Goal: Information Seeking & Learning: Compare options

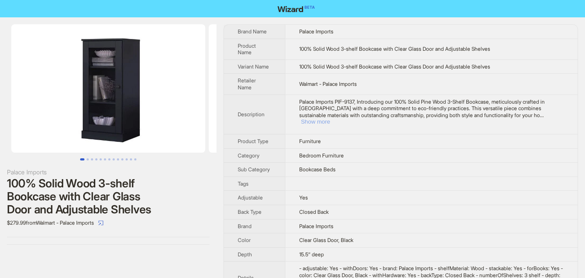
click at [330, 118] on button "Show more" at bounding box center [315, 121] width 29 height 6
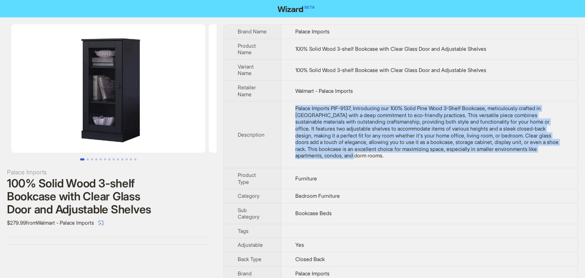
drag, startPoint x: 294, startPoint y: 107, endPoint x: 425, endPoint y: 147, distance: 136.2
click at [414, 160] on td "Palace Imports PIF-9137, Introducing our 100% Solid Pine Wood 3-Shelf Bookcase,…" at bounding box center [429, 134] width 296 height 67
copy div "Palace Imports PIF-9137, Introducing our 100% Solid Pine Wood 3-Shelf Bookcase,…"
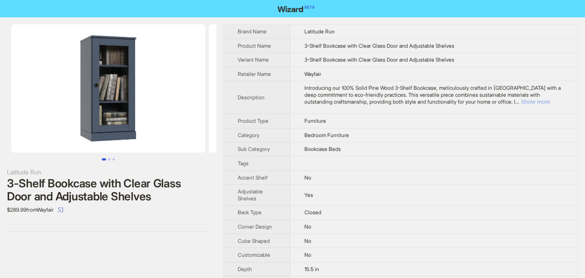
click at [549, 100] on button "Show more" at bounding box center [535, 101] width 29 height 6
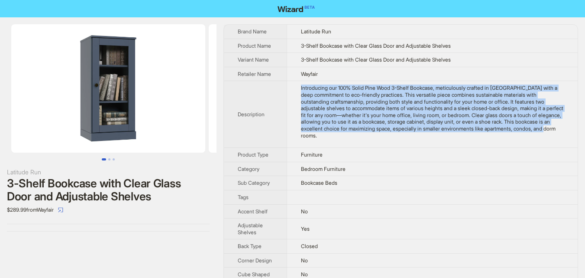
drag, startPoint x: 299, startPoint y: 86, endPoint x: 379, endPoint y: 137, distance: 95.0
click at [379, 137] on td "Introducing our 100% Solid Pine Wood 3-Shelf Bookcase, meticulously crafted in …" at bounding box center [432, 114] width 291 height 67
copy div "Introducing our 100% Solid Pine Wood 3-Shelf Bookcase, meticulously crafted in …"
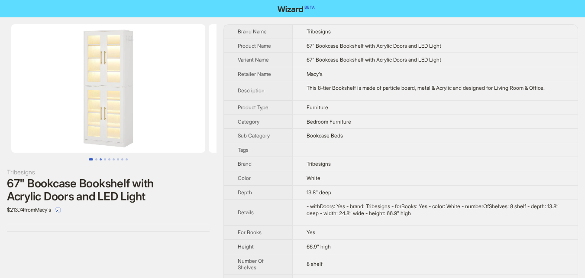
click at [100, 158] on button "Go to slide 3" at bounding box center [101, 159] width 2 height 2
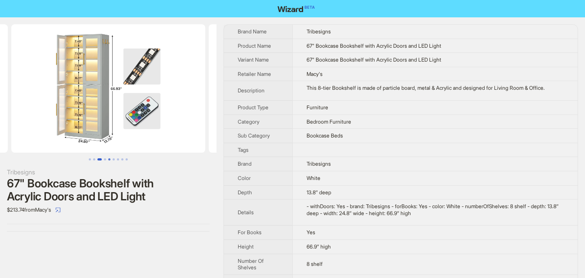
click at [109, 158] on button "Go to slide 5" at bounding box center [109, 159] width 2 height 2
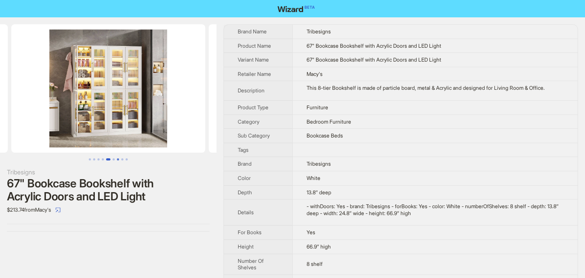
click at [118, 158] on button "Go to slide 7" at bounding box center [118, 159] width 2 height 2
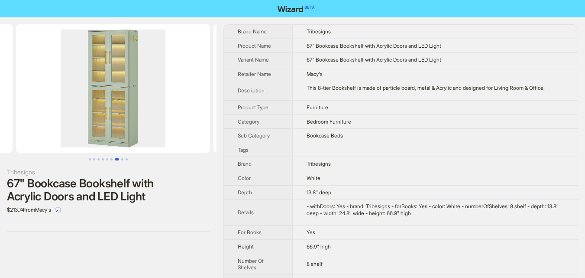
scroll to position [0, 1185]
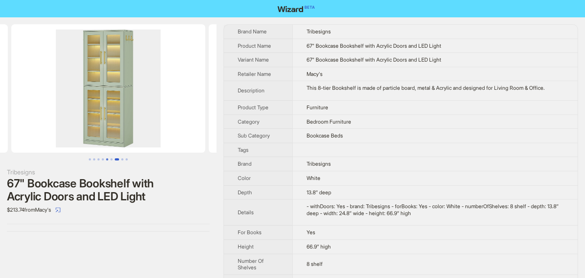
click at [106, 158] on button "Go to slide 5" at bounding box center [107, 159] width 2 height 2
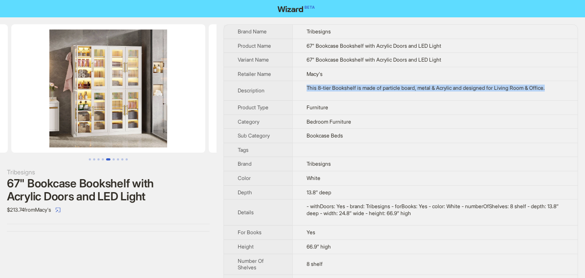
drag, startPoint x: 306, startPoint y: 88, endPoint x: 572, endPoint y: 86, distance: 265.9
click at [572, 86] on td "This 8-tier Bookshelf is made of particle board, metal & Acrylic and designed f…" at bounding box center [434, 90] width 285 height 19
copy div "This 8-tier Bookshelf is made of particle board, metal & Acrylic and designed f…"
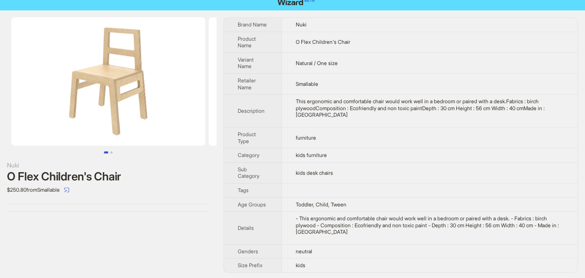
scroll to position [9, 0]
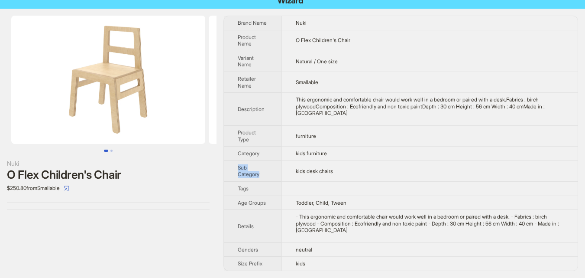
drag, startPoint x: 298, startPoint y: 170, endPoint x: 398, endPoint y: 156, distance: 100.5
click at [398, 156] on tbody "Brand Name Nuki Product Name O Flex Children's Chair Variant Name Natural / One…" at bounding box center [401, 143] width 354 height 254
click at [372, 169] on td "kids desk chairs" at bounding box center [429, 170] width 296 height 21
drag, startPoint x: 294, startPoint y: 168, endPoint x: 381, endPoint y: 168, distance: 86.2
click at [381, 168] on td "kids desk chairs" at bounding box center [429, 170] width 296 height 21
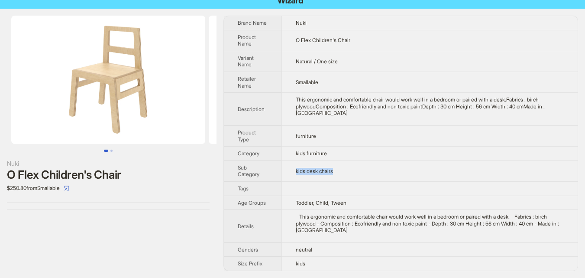
click at [389, 168] on td "kids desk chairs" at bounding box center [429, 170] width 296 height 21
drag, startPoint x: 295, startPoint y: 167, endPoint x: 344, endPoint y: 167, distance: 49.4
click at [344, 167] on td "kids desk chairs" at bounding box center [429, 170] width 296 height 21
copy span "kids desk chairs"
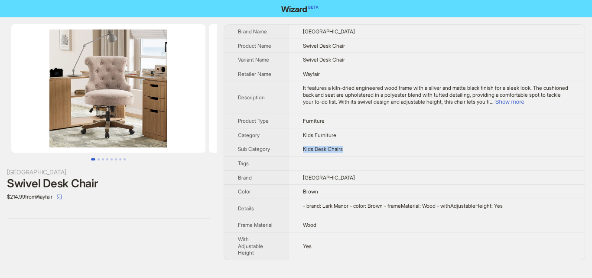
drag, startPoint x: 301, startPoint y: 146, endPoint x: 358, endPoint y: 148, distance: 56.3
click at [358, 148] on td "Kids Desk Chairs" at bounding box center [436, 149] width 296 height 14
click at [389, 141] on td "Kids Furniture" at bounding box center [436, 135] width 296 height 14
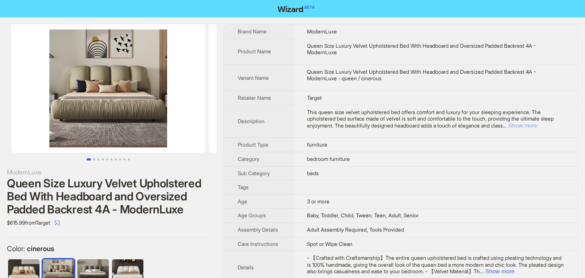
click at [537, 127] on button "Show more" at bounding box center [522, 125] width 29 height 6
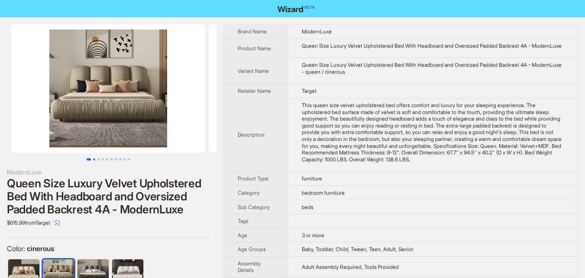
click at [95, 158] on button "Go to slide 2" at bounding box center [94, 159] width 2 height 2
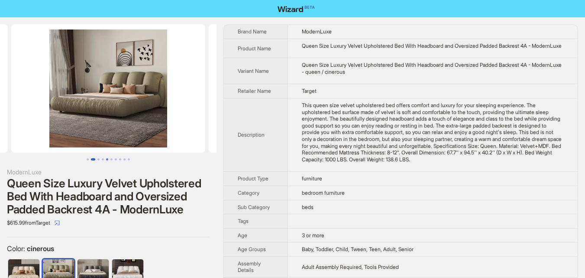
click at [107, 158] on button "Go to slide 5" at bounding box center [107, 159] width 2 height 2
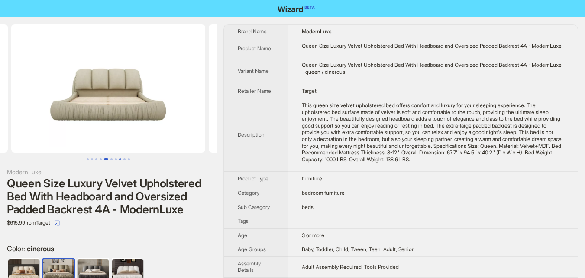
click at [119, 158] on button "Go to slide 8" at bounding box center [120, 159] width 2 height 2
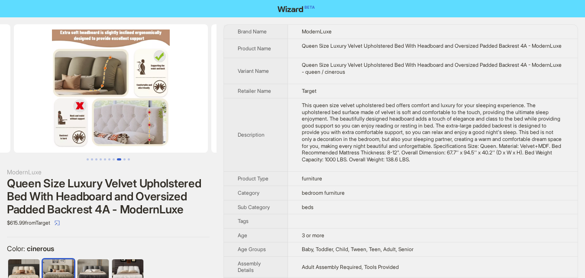
scroll to position [0, 1382]
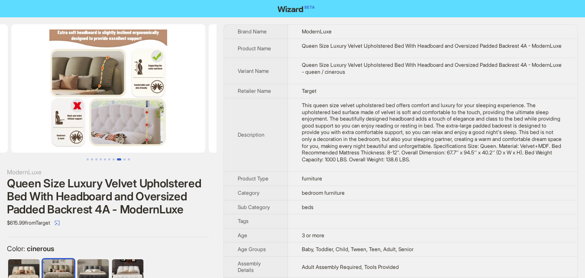
click at [136, 156] on div at bounding box center [108, 92] width 217 height 136
click at [126, 158] on button "Go to slide 9" at bounding box center [124, 159] width 2 height 2
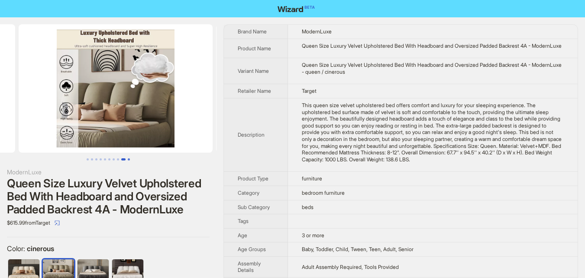
scroll to position [0, 1580]
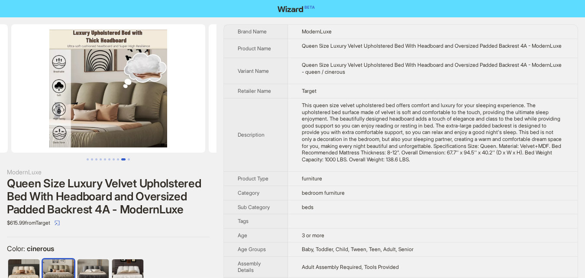
click at [132, 158] on ul at bounding box center [108, 159] width 217 height 2
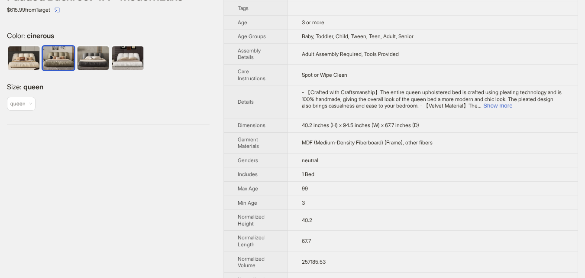
scroll to position [217, 0]
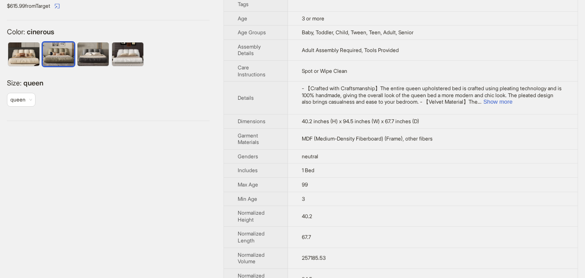
click at [552, 104] on div "- 【Crafted with Craftsmanship】The entire queen upholstered bed is crafted using…" at bounding box center [433, 95] width 262 height 20
click at [512, 105] on button "Show more" at bounding box center [497, 101] width 29 height 6
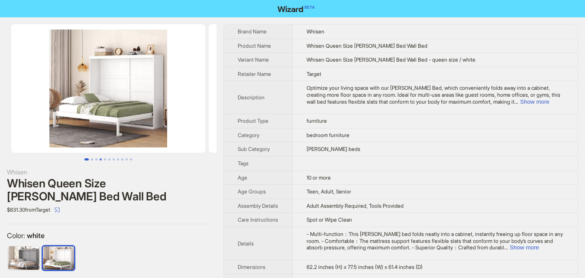
click at [100, 158] on button "Go to slide 4" at bounding box center [101, 159] width 2 height 2
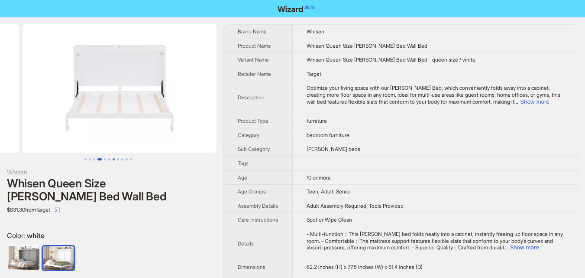
scroll to position [0, 592]
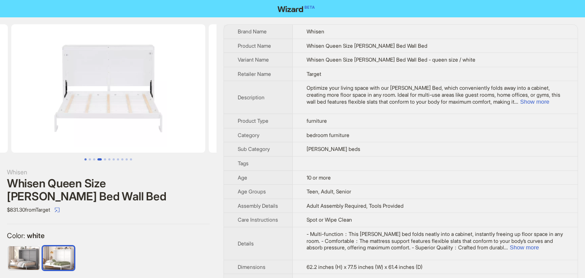
click at [85, 158] on button "Go to slide 1" at bounding box center [85, 159] width 2 height 2
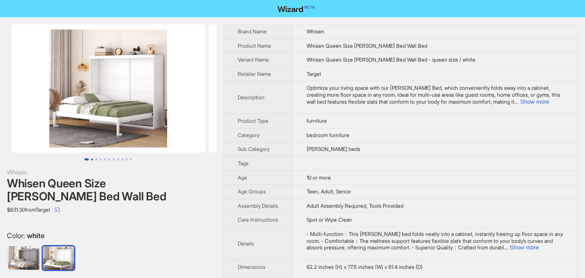
click at [93, 160] on button "Go to slide 2" at bounding box center [92, 159] width 2 height 2
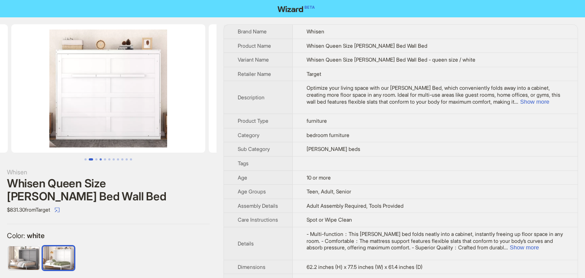
click at [101, 158] on button "Go to slide 4" at bounding box center [101, 159] width 2 height 2
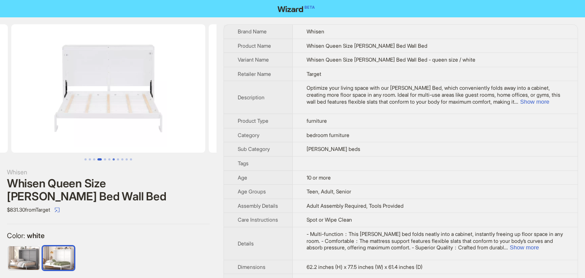
click at [113, 158] on button "Go to slide 7" at bounding box center [114, 159] width 2 height 2
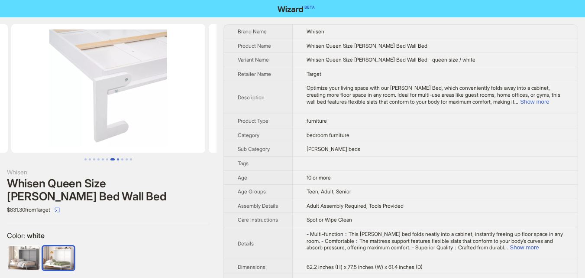
click at [119, 158] on button "Go to slide 8" at bounding box center [118, 159] width 2 height 2
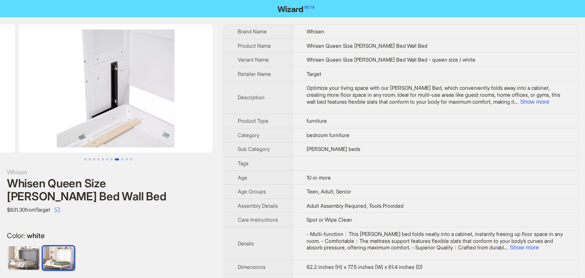
scroll to position [0, 1382]
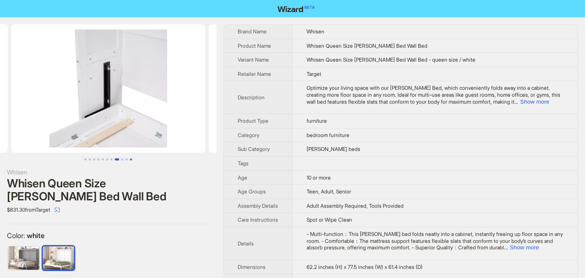
click at [130, 158] on button "Go to slide 11" at bounding box center [131, 159] width 2 height 2
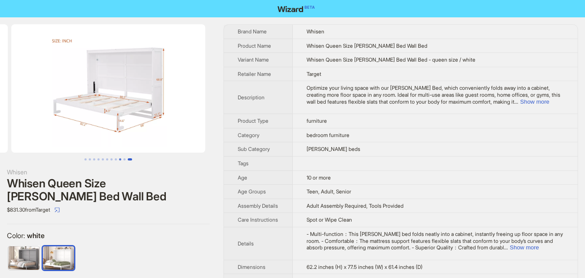
click at [121, 158] on button "Go to slide 9" at bounding box center [120, 159] width 2 height 2
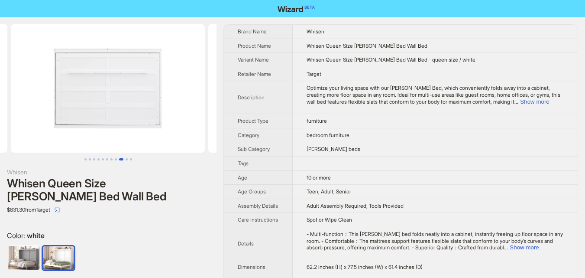
scroll to position [0, 1580]
click at [128, 160] on button "Go to slide 10" at bounding box center [127, 159] width 2 height 2
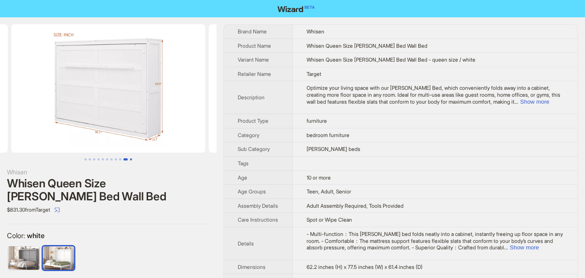
click at [131, 160] on button "Go to slide 11" at bounding box center [131, 159] width 2 height 2
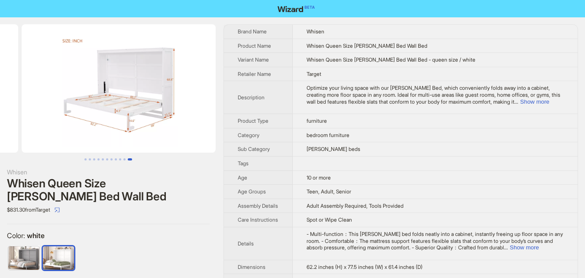
scroll to position [0, 1975]
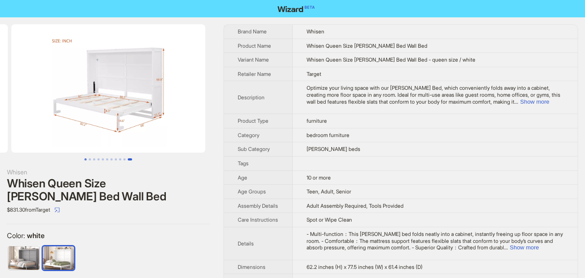
click at [85, 160] on button "Go to slide 1" at bounding box center [85, 159] width 2 height 2
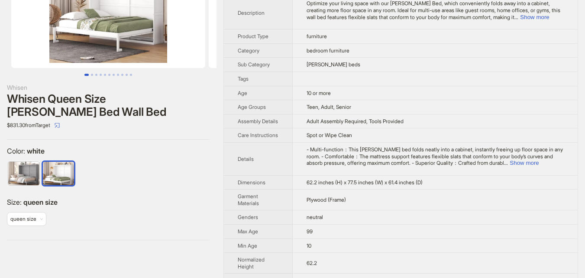
scroll to position [87, 0]
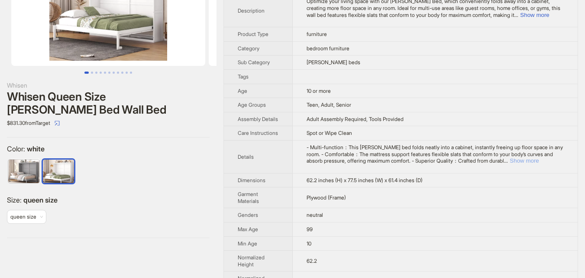
click at [539, 164] on button "Show more" at bounding box center [524, 160] width 29 height 6
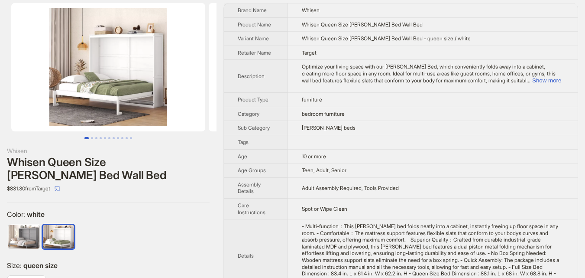
scroll to position [0, 0]
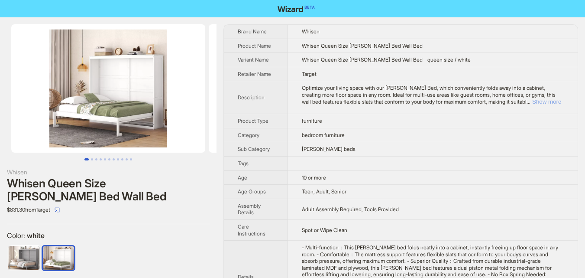
click at [541, 100] on button "Show more" at bounding box center [546, 101] width 29 height 6
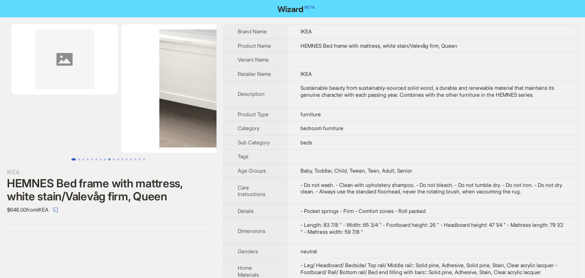
click at [108, 158] on button "Go to slide 9" at bounding box center [109, 159] width 2 height 2
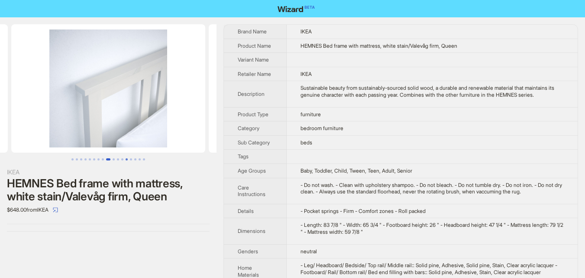
click at [126, 158] on button "Go to slide 13" at bounding box center [127, 159] width 2 height 2
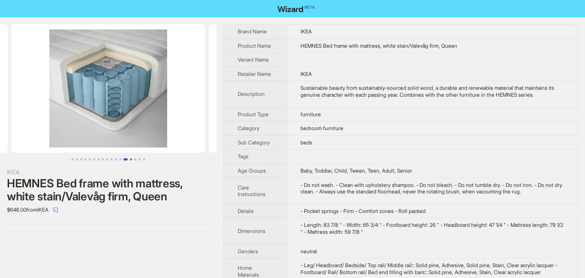
click at [132, 159] on button "Go to slide 14" at bounding box center [131, 159] width 2 height 2
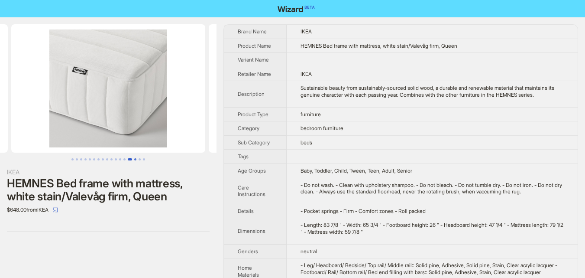
click at [136, 158] on button "Go to slide 15" at bounding box center [135, 159] width 2 height 2
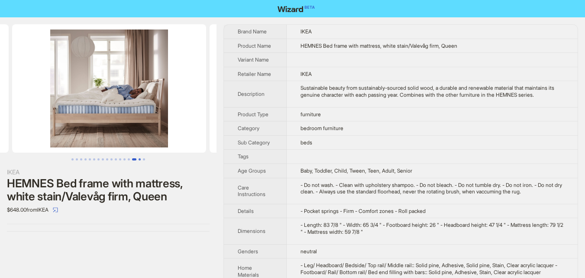
scroll to position [0, 2677]
click at [143, 158] on button "Go to slide 17" at bounding box center [144, 159] width 2 height 2
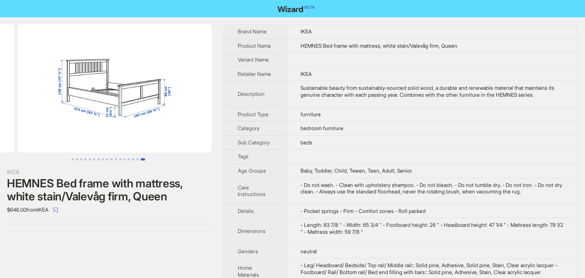
scroll to position [0, 3072]
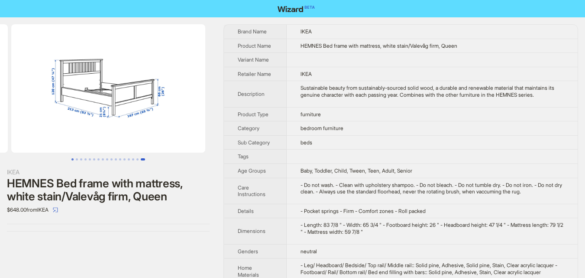
click at [71, 159] on button "Go to slide 1" at bounding box center [72, 159] width 2 height 2
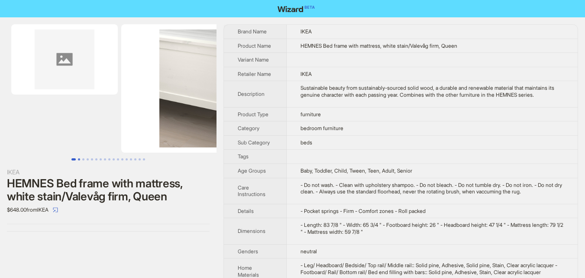
click at [79, 159] on button "Go to slide 2" at bounding box center [79, 159] width 2 height 2
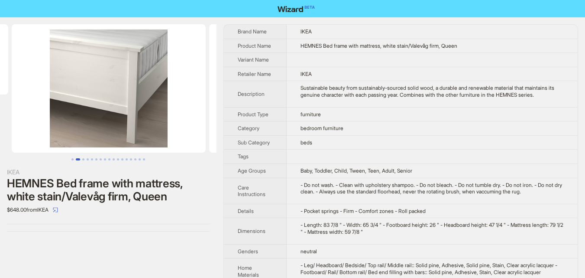
scroll to position [0, 110]
click at [87, 158] on button "Go to slide 4" at bounding box center [88, 159] width 2 height 2
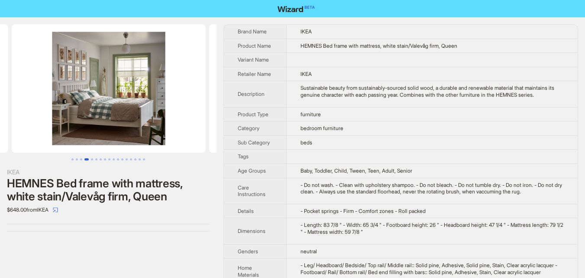
scroll to position [0, 505]
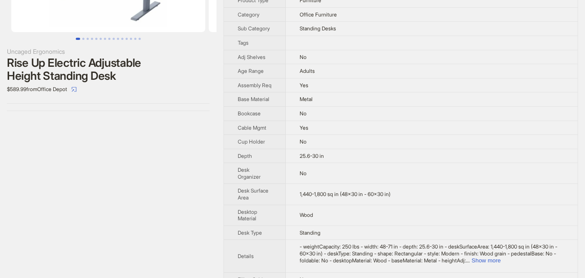
scroll to position [43, 0]
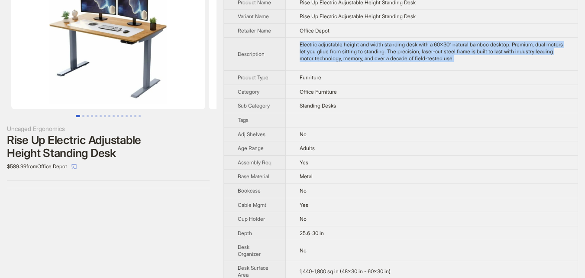
drag, startPoint x: 297, startPoint y: 49, endPoint x: 528, endPoint y: 72, distance: 231.9
click at [528, 71] on td "Electric adjustable height and width standing desk with a 60x30” natural bamboo…" at bounding box center [432, 54] width 292 height 33
copy div "Electric adjustable height and width standing desk with a 60x30” natural bamboo…"
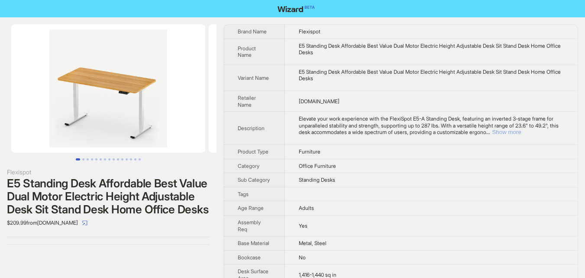
click at [521, 131] on button "Show more" at bounding box center [506, 132] width 29 height 6
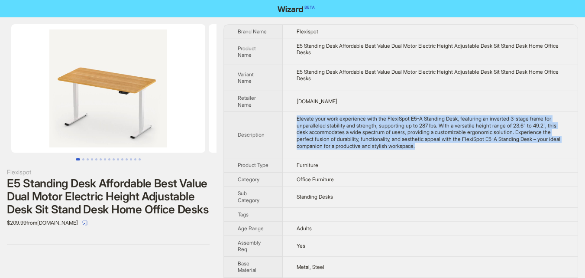
drag, startPoint x: 296, startPoint y: 119, endPoint x: 501, endPoint y: 151, distance: 207.7
click at [501, 151] on td "Elevate your work experience with the FlexiSpot E5-A Standing Desk, featuring a…" at bounding box center [430, 135] width 295 height 46
copy div "Elevate your work experience with the FlexiSpot E5-A Standing Desk, featuring a…"
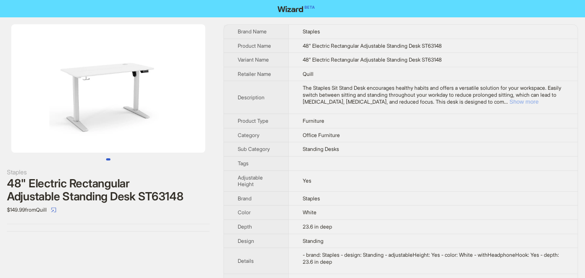
click at [539, 101] on button "Show more" at bounding box center [524, 101] width 29 height 6
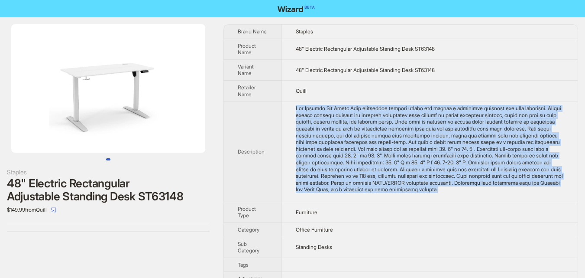
drag, startPoint x: 292, startPoint y: 105, endPoint x: 398, endPoint y: 205, distance: 145.5
click at [398, 202] on td at bounding box center [429, 151] width 296 height 100
copy div "The Staples Sit Stand Desk encourages healthy habits and offers a versatile sol…"
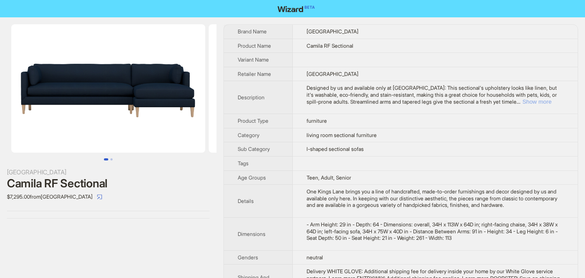
click at [551, 99] on button "Show more" at bounding box center [536, 101] width 29 height 6
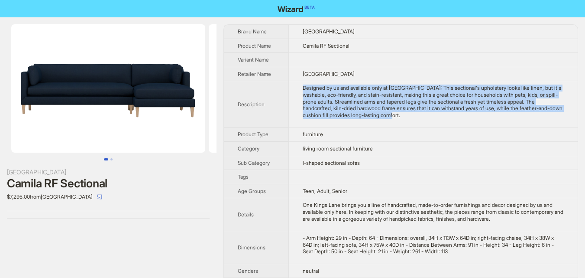
drag, startPoint x: 303, startPoint y: 89, endPoint x: 419, endPoint y: 115, distance: 118.9
click at [419, 115] on td "Designed by us and available only at [GEOGRAPHIC_DATA]: This sectional's uphols…" at bounding box center [432, 104] width 289 height 46
copy div "Designed by us and available only at [GEOGRAPHIC_DATA]: This sectional's uphols…"
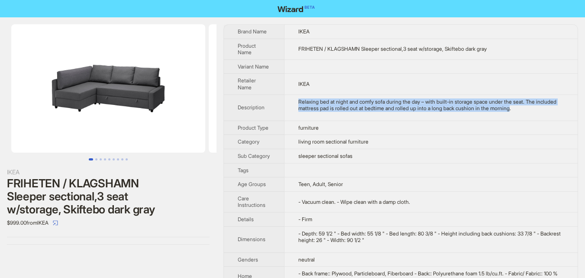
drag, startPoint x: 295, startPoint y: 100, endPoint x: 544, endPoint y: 113, distance: 249.4
click at [544, 113] on td "Relaxing bed at night and comfy sofa during the day – with built-in storage spa…" at bounding box center [431, 107] width 294 height 26
copy div "Relaxing bed at night and comfy sofa during the day – with built-in storage spa…"
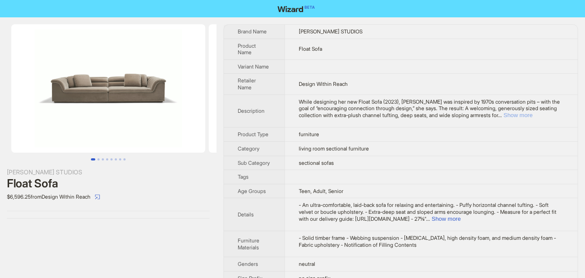
click at [533, 115] on button "Show more" at bounding box center [518, 115] width 29 height 6
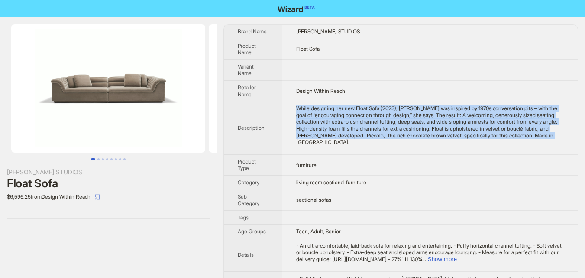
drag, startPoint x: 296, startPoint y: 106, endPoint x: 385, endPoint y: 145, distance: 97.1
click at [385, 145] on td "While designing her new Float Sofa (2023), [PERSON_NAME] was inspired by 1970s …" at bounding box center [430, 127] width 296 height 53
copy div "While designing her new Float Sofa (2023), [PERSON_NAME] was inspired by 1970s …"
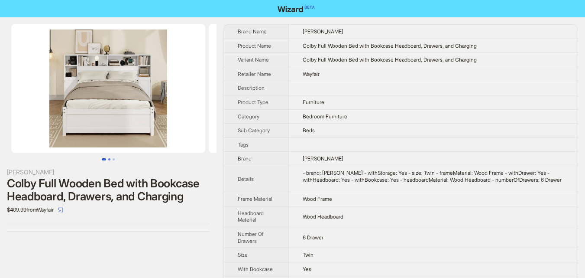
click at [109, 158] on button "Go to slide 2" at bounding box center [109, 159] width 2 height 2
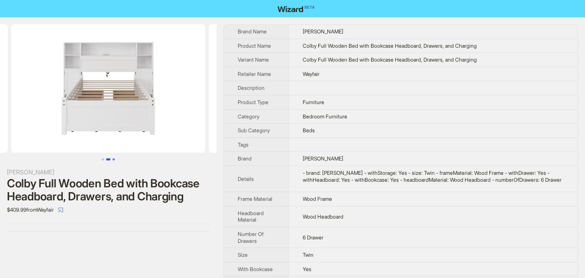
click at [115, 158] on button "Go to slide 3" at bounding box center [114, 159] width 2 height 2
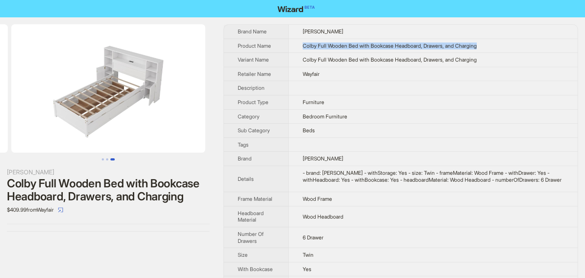
drag, startPoint x: 298, startPoint y: 44, endPoint x: 497, endPoint y: 45, distance: 199.2
click at [497, 45] on td "Colby Full Wooden Bed with Bookcase Headboard, Drawers, and Charging" at bounding box center [432, 46] width 289 height 14
copy span "Colby Full Wooden Bed with Bookcase Headboard, Drawers, and Charging"
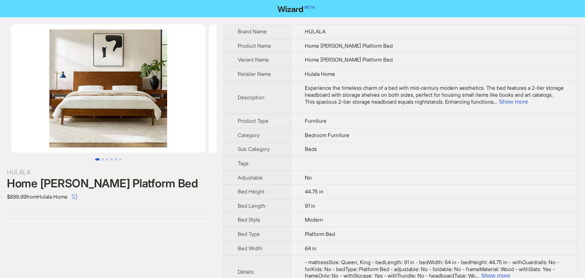
click at [563, 103] on div "Experience the timeless charm of a bed with mid-century modern aesthetics. The …" at bounding box center [434, 94] width 259 height 20
click at [528, 103] on button "Show more" at bounding box center [513, 101] width 29 height 6
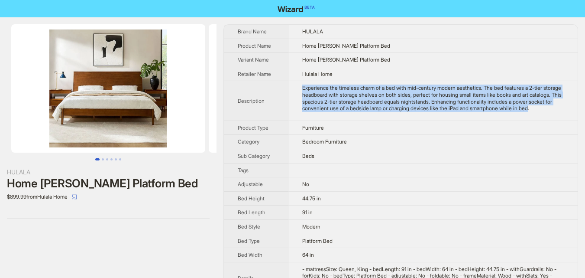
drag, startPoint x: 302, startPoint y: 87, endPoint x: 332, endPoint y: 114, distance: 40.8
click at [332, 114] on td "Experience the timeless charm of a bed with mid-century modern aesthetics. The …" at bounding box center [432, 100] width 289 height 39
copy div "Experience the timeless charm of a bed with mid-century modern aesthetics. The …"
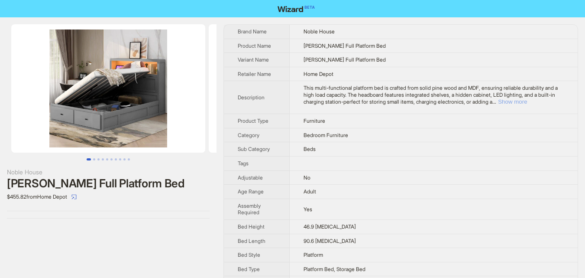
click at [527, 100] on button "Show more" at bounding box center [512, 101] width 29 height 6
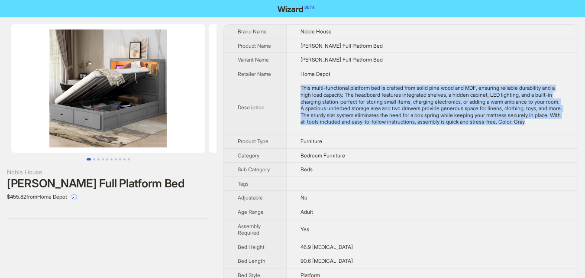
drag, startPoint x: 302, startPoint y: 87, endPoint x: 358, endPoint y: 131, distance: 71.2
click at [358, 125] on div "This multi-functional platform bed is crafted from solid pine wood and MDF, ens…" at bounding box center [432, 104] width 263 height 41
copy div "This multi-functional platform bed is crafted from solid pine wood and MDF, ens…"
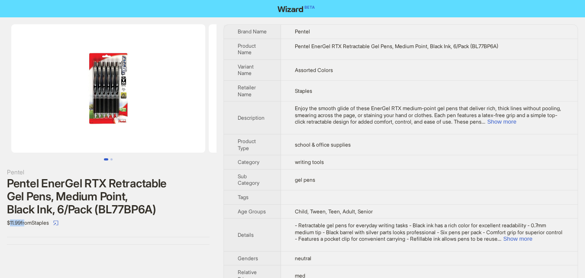
drag, startPoint x: 9, startPoint y: 221, endPoint x: 26, endPoint y: 221, distance: 17.3
click at [26, 221] on div "$11.99 from Staples" at bounding box center [108, 223] width 203 height 14
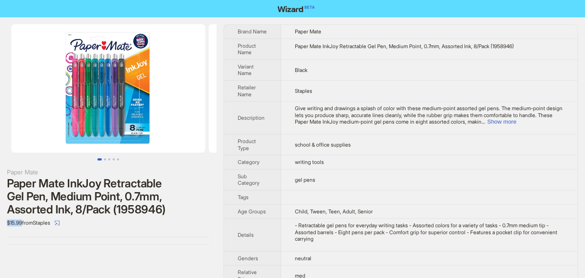
drag, startPoint x: 2, startPoint y: 222, endPoint x: 24, endPoint y: 222, distance: 21.7
click at [24, 222] on div "Paper Mate Paper Mate InkJoy Retractable Gel Pen, Medium Point, 0.7mm, Assorted…" at bounding box center [108, 134] width 217 height 234
click at [7, 231] on div "Paper Mate Paper Mate InkJoy Retractable Gel Pen, Medium Point, 0.7mm, Assorted…" at bounding box center [108, 134] width 217 height 234
drag, startPoint x: 3, startPoint y: 223, endPoint x: 20, endPoint y: 223, distance: 16.9
click at [20, 223] on div "Paper Mate Paper Mate InkJoy Retractable Gel Pen, Medium Point, 0.7mm, Assorted…" at bounding box center [108, 134] width 217 height 234
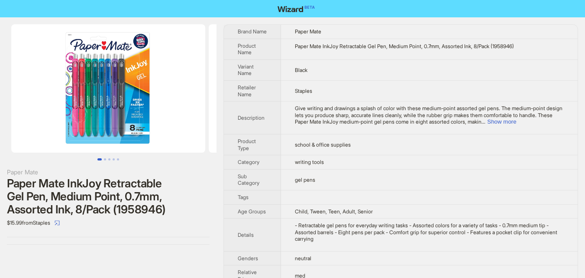
click at [27, 231] on div "Paper Mate Paper Mate InkJoy Retractable Gel Pen, Medium Point, 0.7mm, Assorted…" at bounding box center [108, 134] width 217 height 234
drag, startPoint x: 0, startPoint y: 221, endPoint x: 23, endPoint y: 222, distance: 22.1
click at [23, 222] on div "Paper Mate Paper Mate InkJoy Retractable Gel Pen, Medium Point, 0.7mm, Assorted…" at bounding box center [108, 134] width 217 height 234
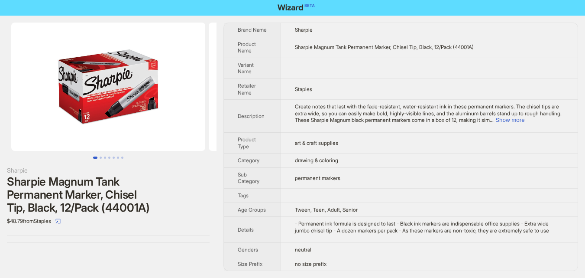
scroll to position [16, 0]
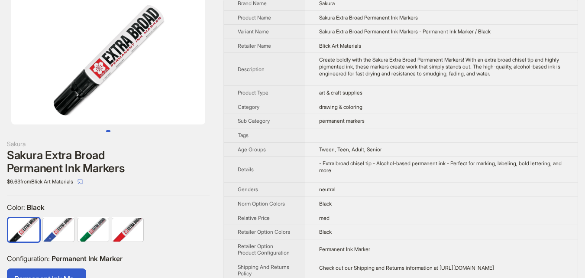
scroll to position [43, 0]
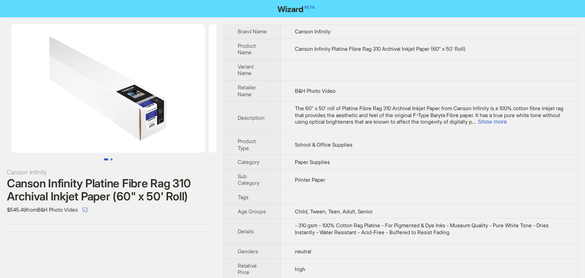
click at [112, 158] on button "Go to slide 2" at bounding box center [111, 159] width 2 height 2
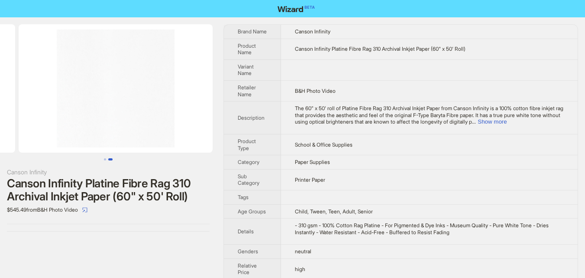
scroll to position [0, 197]
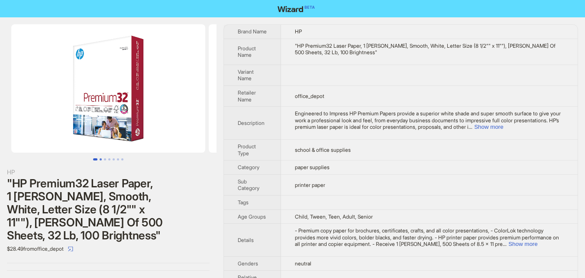
click at [100, 158] on button "Go to slide 2" at bounding box center [101, 159] width 2 height 2
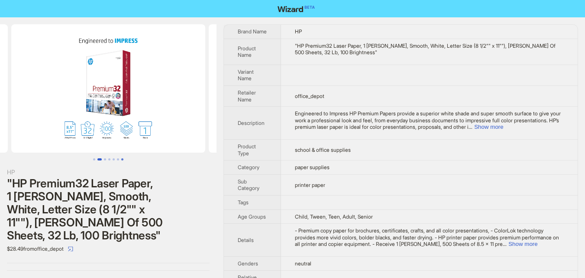
click at [121, 158] on button "Go to slide 7" at bounding box center [122, 159] width 2 height 2
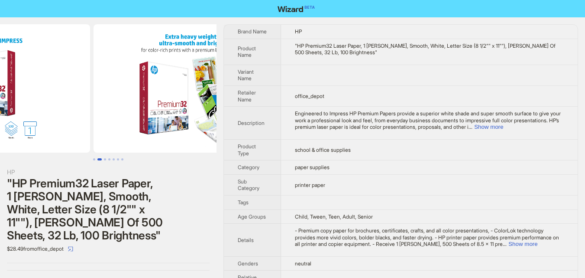
click at [135, 158] on ul at bounding box center [108, 159] width 217 height 2
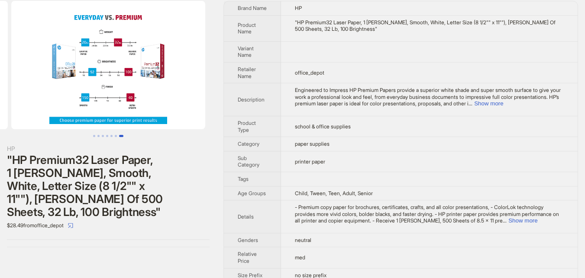
scroll to position [35, 0]
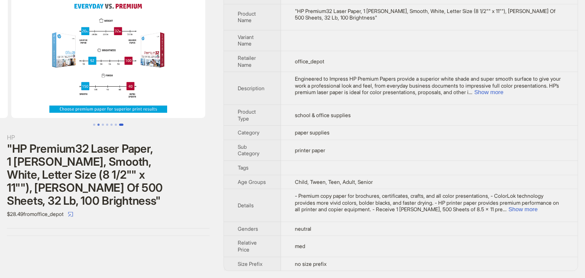
click at [99, 125] on button "Go to slide 2" at bounding box center [98, 124] width 2 height 2
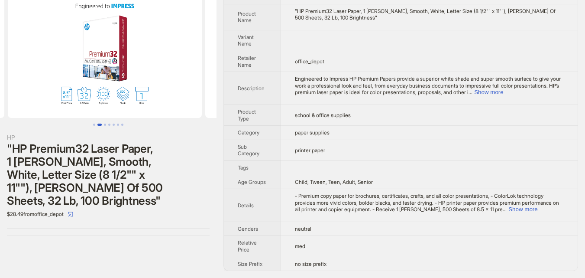
scroll to position [0, 197]
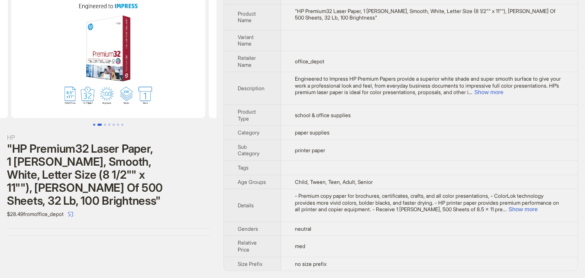
click at [93, 123] on button "Go to slide 1" at bounding box center [94, 124] width 2 height 2
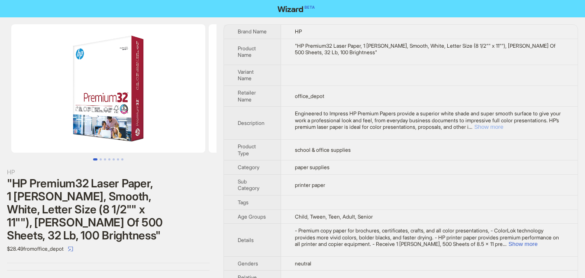
click at [503, 128] on button "Show more" at bounding box center [488, 126] width 29 height 6
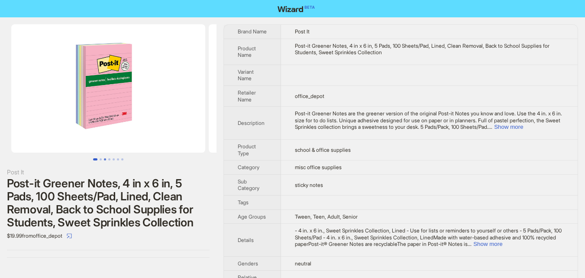
click at [104, 158] on button "Go to slide 3" at bounding box center [105, 159] width 2 height 2
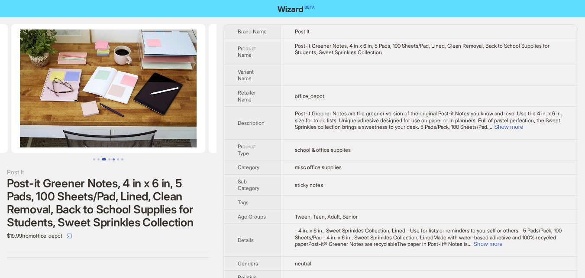
click at [114, 158] on button "Go to slide 5" at bounding box center [114, 159] width 2 height 2
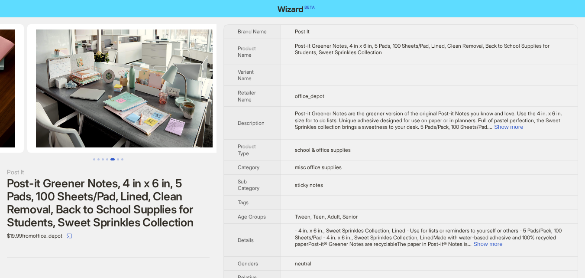
scroll to position [0, 790]
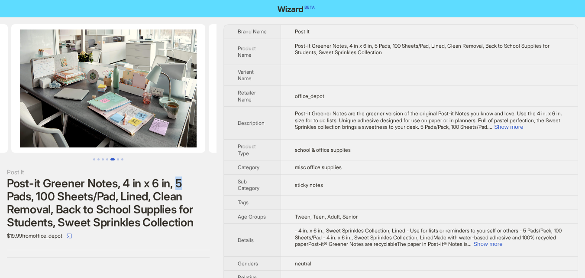
drag, startPoint x: 179, startPoint y: 181, endPoint x: 191, endPoint y: 184, distance: 12.5
click at [191, 184] on div "Post-it Greener Notes, 4 in x 6 in, 5 Pads, 100 Sheets/Pad, Lined, Clean Remova…" at bounding box center [108, 203] width 203 height 52
click at [210, 181] on div "Post It Post-it Greener Notes, 4 in x 6 in, 5 Pads, 100 Sheets/Pad, Lined, Clea…" at bounding box center [108, 140] width 217 height 247
click at [119, 160] on button "Go to slide 6" at bounding box center [118, 159] width 2 height 2
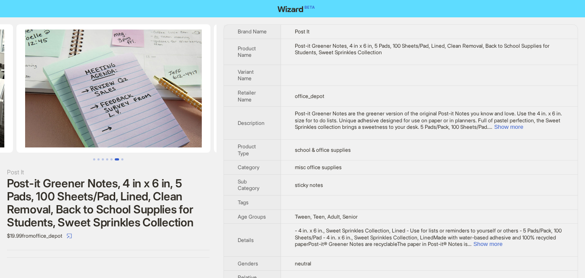
scroll to position [0, 987]
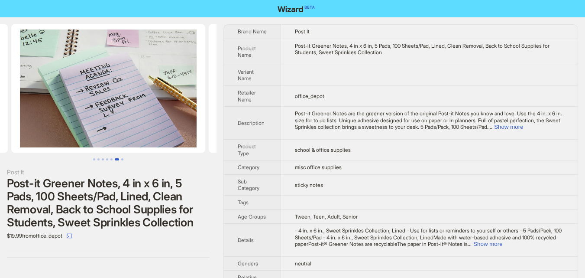
click at [126, 159] on ul at bounding box center [108, 159] width 217 height 2
click at [91, 160] on ul at bounding box center [108, 159] width 217 height 2
click at [94, 158] on button "Go to slide 1" at bounding box center [94, 159] width 2 height 2
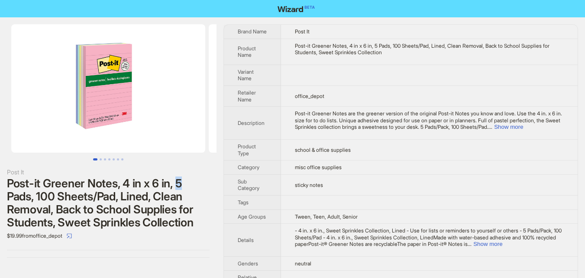
drag, startPoint x: 177, startPoint y: 183, endPoint x: 189, endPoint y: 186, distance: 12.2
click at [188, 186] on div "Post-it Greener Notes, 4 in x 6 in, 5 Pads, 100 Sheets/Pad, Lined, Clean Remova…" at bounding box center [108, 203] width 203 height 52
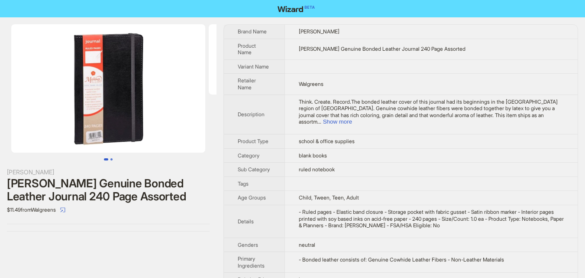
click at [111, 158] on button "Go to slide 2" at bounding box center [111, 159] width 2 height 2
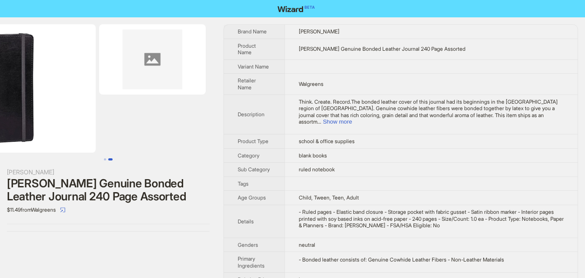
scroll to position [0, 110]
click at [352, 118] on button "Show more" at bounding box center [337, 121] width 29 height 6
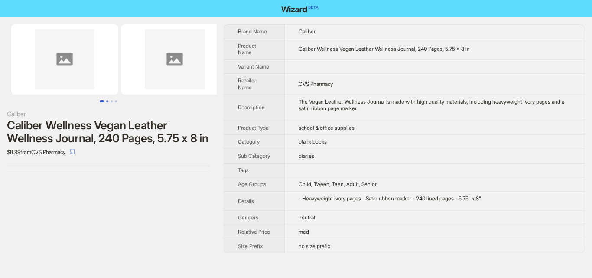
click at [108, 100] on button "Go to slide 2" at bounding box center [107, 101] width 2 height 2
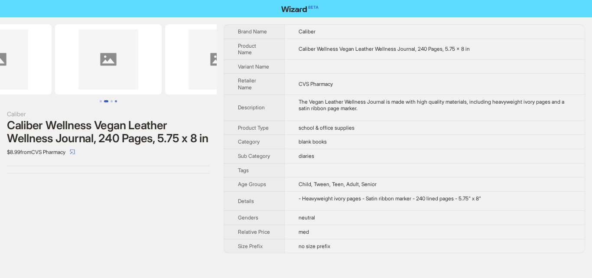
click at [117, 100] on button "Go to slide 4" at bounding box center [116, 101] width 2 height 2
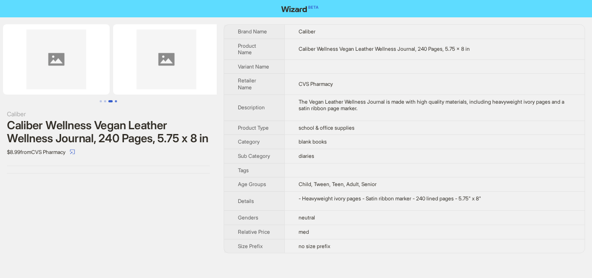
scroll to position [0, 242]
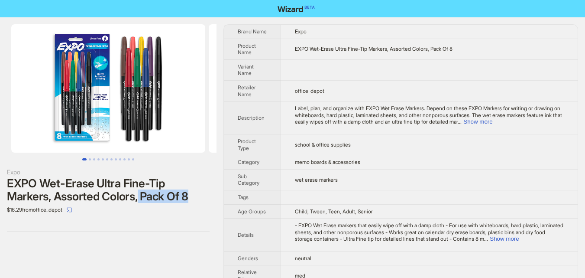
drag, startPoint x: 140, startPoint y: 198, endPoint x: 193, endPoint y: 198, distance: 52.4
click at [193, 198] on div "EXPO Wet-Erase Ultra Fine-Tip Markers, Assorted Colors, Pack Of 8" at bounding box center [108, 190] width 203 height 26
click at [195, 217] on div "Expo EXPO Wet-Erase Ultra Fine-Tip Markers, Assorted Colors, Pack Of 8 $16.29 f…" at bounding box center [108, 127] width 217 height 221
drag, startPoint x: 182, startPoint y: 195, endPoint x: 213, endPoint y: 193, distance: 31.3
click at [213, 193] on div "Expo EXPO Wet-Erase Ultra Fine-Tip Markers, Assorted Colors, Pack Of 8 $16.29 f…" at bounding box center [108, 127] width 217 height 221
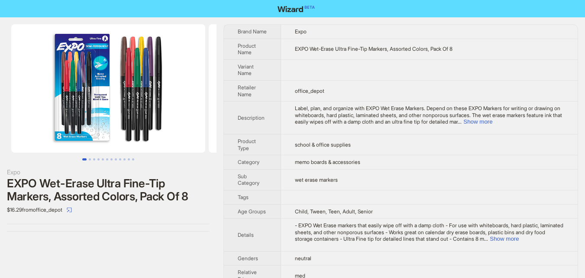
click at [222, 191] on div "Expo EXPO Wet-Erase Ultra Fine-Tip Markers, Assorted Colors, Pack Of 8 $16.29 f…" at bounding box center [292, 162] width 585 height 290
click at [94, 158] on button "Go to slide 3" at bounding box center [94, 159] width 2 height 2
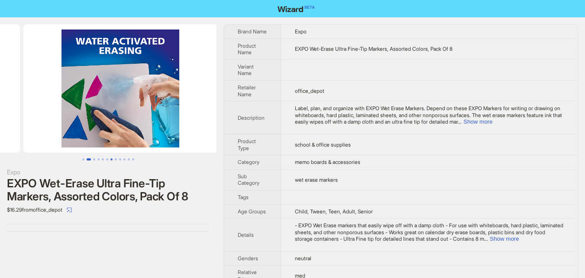
click at [111, 158] on button "Go to slide 7" at bounding box center [111, 159] width 2 height 2
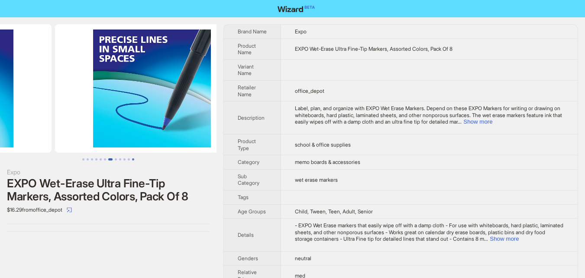
click at [134, 158] on button "Go to slide 12" at bounding box center [133, 159] width 2 height 2
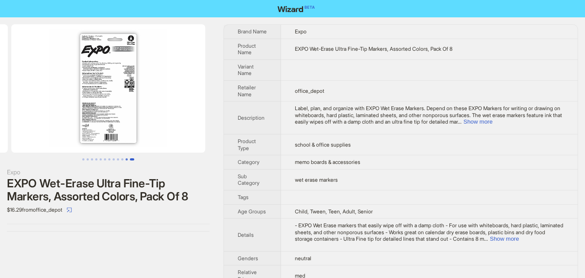
click at [127, 159] on button "Go to slide 11" at bounding box center [127, 159] width 2 height 2
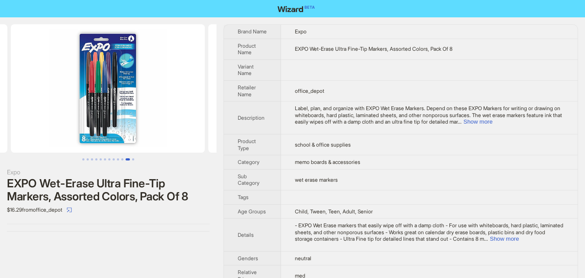
scroll to position [0, 1975]
drag, startPoint x: 185, startPoint y: 195, endPoint x: 208, endPoint y: 195, distance: 23.0
click at [208, 195] on div "EXPO Wet-Erase Ultra Fine-Tip Markers, Assorted Colors, Pack Of 8" at bounding box center [108, 190] width 203 height 26
click at [209, 195] on div "EXPO Wet-Erase Ultra Fine-Tip Markers, Assorted Colors, Pack Of 8" at bounding box center [108, 190] width 203 height 26
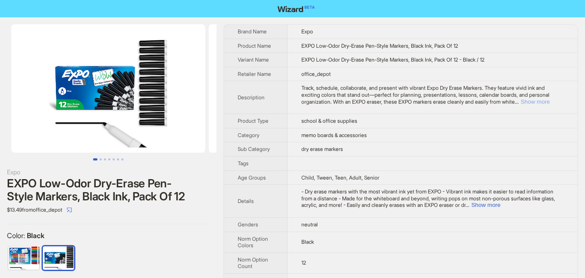
click at [545, 103] on button "Show more" at bounding box center [534, 101] width 29 height 6
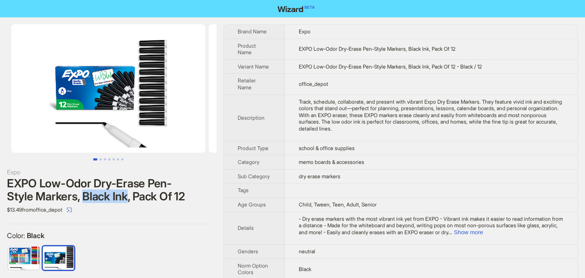
drag, startPoint x: 84, startPoint y: 198, endPoint x: 128, endPoint y: 195, distance: 44.3
click at [128, 195] on div "EXPO Low-Odor Dry-Erase Pen-Style Markers, Black Ink, Pack Of 12" at bounding box center [108, 190] width 203 height 26
click at [141, 221] on div "Expo EXPO Low-Odor Dry-Erase Pen-Style Markers, Black Ink, Pack Of 12 $13.49 fr…" at bounding box center [108, 174] width 217 height 314
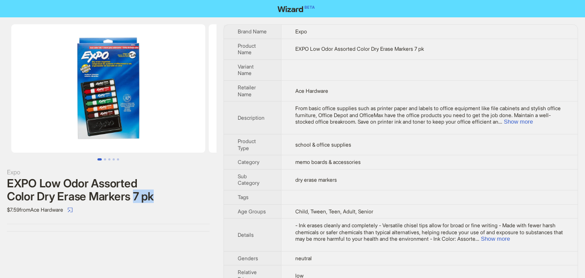
drag, startPoint x: 133, startPoint y: 195, endPoint x: 158, endPoint y: 197, distance: 25.6
click at [158, 197] on div "EXPO Low Odor Assorted Color Dry Erase Markers 7 pk" at bounding box center [108, 190] width 203 height 26
click at [176, 193] on div "EXPO Low Odor Assorted Color Dry Erase Markers 7 pk" at bounding box center [108, 190] width 203 height 26
drag, startPoint x: 136, startPoint y: 197, endPoint x: 160, endPoint y: 197, distance: 23.8
click at [160, 197] on div "EXPO Low Odor Assorted Color Dry Erase Markers 7 pk" at bounding box center [108, 190] width 203 height 26
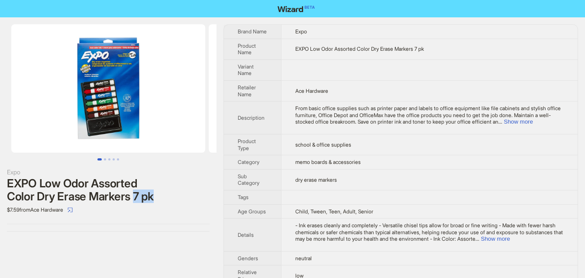
click at [162, 194] on div "EXPO Low Odor Assorted Color Dry Erase Markers 7 pk" at bounding box center [108, 190] width 203 height 26
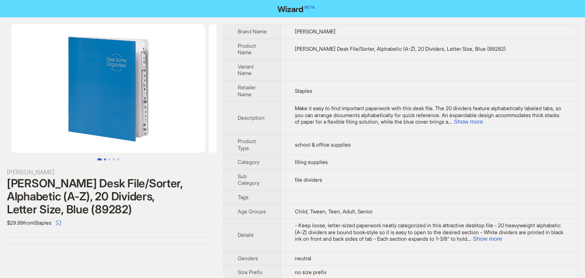
click at [105, 159] on button "Go to slide 2" at bounding box center [105, 159] width 2 height 2
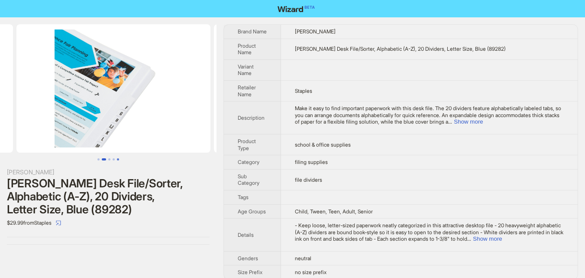
click at [117, 158] on button "Go to slide 5" at bounding box center [118, 159] width 2 height 2
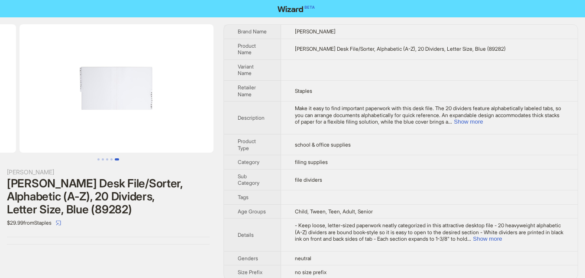
scroll to position [0, 790]
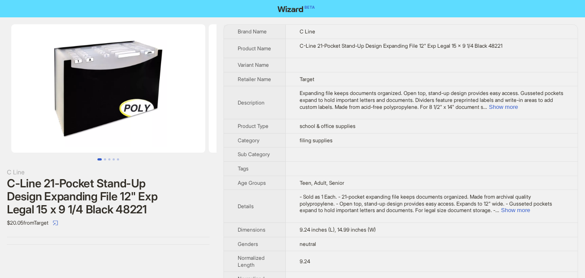
click at [102, 159] on button "Go to slide 1" at bounding box center [99, 159] width 4 height 2
click at [113, 159] on button "Go to slide 4" at bounding box center [114, 159] width 2 height 2
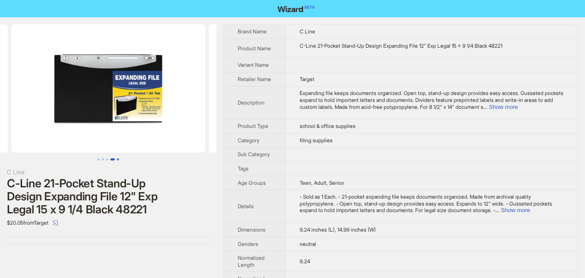
click at [119, 158] on button "Go to slide 5" at bounding box center [118, 159] width 2 height 2
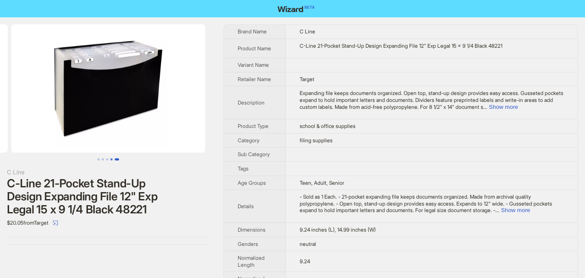
click at [110, 159] on button "Go to slide 4" at bounding box center [111, 159] width 2 height 2
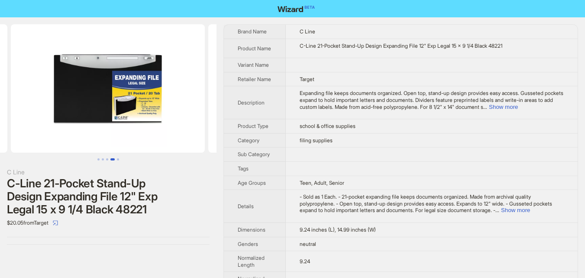
scroll to position [0, 592]
click at [106, 158] on button "Go to slide 3" at bounding box center [107, 159] width 2 height 2
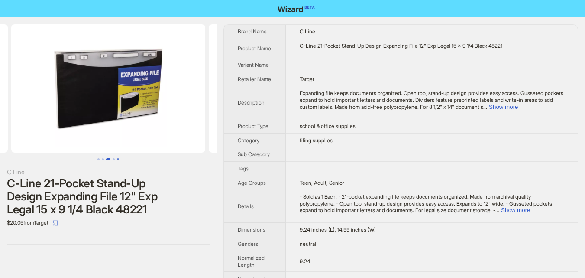
click at [117, 159] on button "Go to slide 5" at bounding box center [118, 159] width 2 height 2
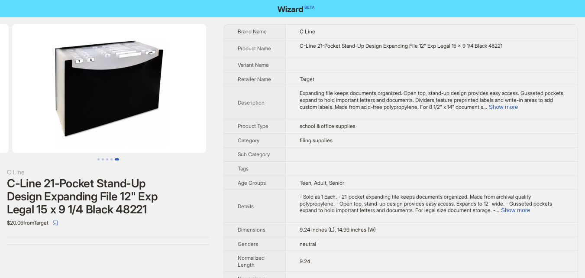
scroll to position [0, 790]
click at [518, 105] on button "Show more" at bounding box center [503, 106] width 29 height 6
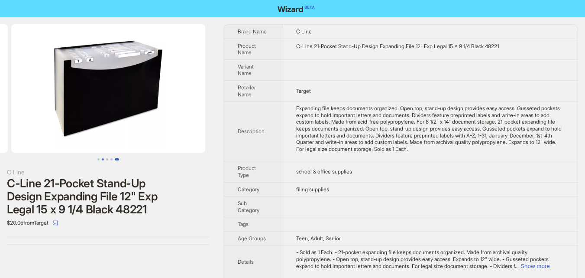
click at [102, 159] on button "Go to slide 2" at bounding box center [103, 159] width 2 height 2
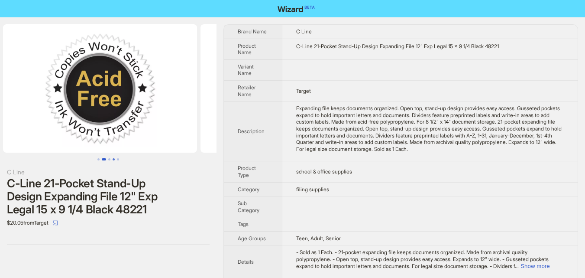
scroll to position [0, 197]
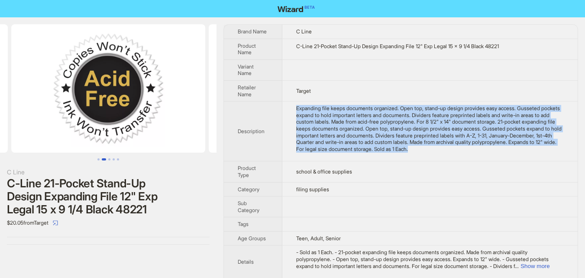
drag, startPoint x: 294, startPoint y: 107, endPoint x: 531, endPoint y: 153, distance: 241.7
click at [531, 153] on td "Expanding file keeps documents organized. Open top, stand-up design provides ea…" at bounding box center [429, 131] width 295 height 60
copy div "Expanding file keeps documents organized. Open top, stand-up design provides ea…"
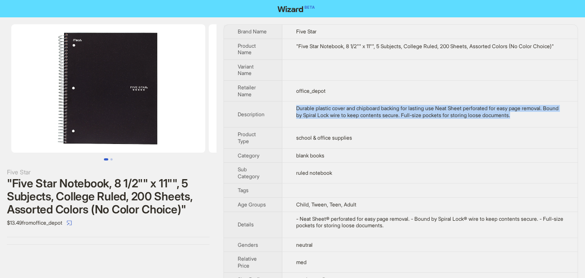
drag, startPoint x: 298, startPoint y: 113, endPoint x: 561, endPoint y: 122, distance: 263.4
click at [561, 118] on div "Durable plastic cover and chipboard backing for lasting use Neat Sheet perforat…" at bounding box center [430, 111] width 268 height 13
copy div "Durable plastic cover and chipboard backing for lasting use Neat Sheet perforat…"
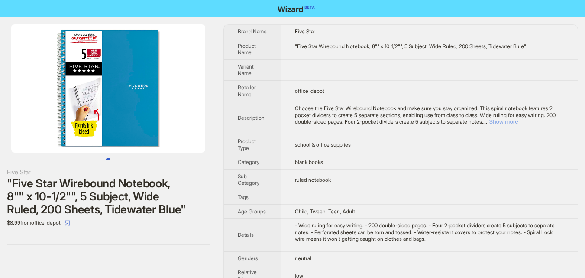
click at [518, 122] on button "Show more" at bounding box center [503, 121] width 29 height 6
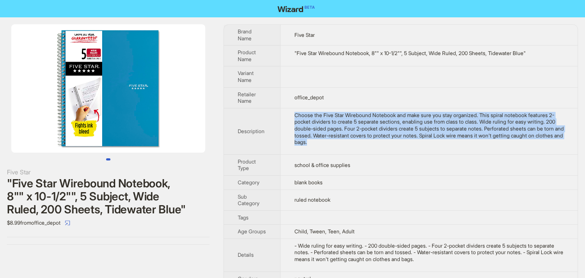
drag, startPoint x: 294, startPoint y: 115, endPoint x: 392, endPoint y: 145, distance: 102.5
click at [392, 145] on td "Choose the Five Star Wirebound Notebook and make sure you stay organized. This …" at bounding box center [428, 131] width 297 height 46
copy div "Choose the Five Star Wirebound Notebook and make sure you stay organized. This …"
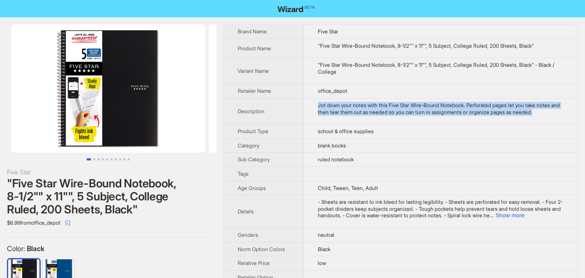
drag, startPoint x: 325, startPoint y: 106, endPoint x: 565, endPoint y: 110, distance: 239.9
click at [565, 110] on td "Jot down your notes with this Five Star Wire-Bound Notebook. Perforated pages l…" at bounding box center [441, 111] width 274 height 26
copy div "Jot down your notes with this Five Star Wire-Bound Notebook. Perforated pages l…"
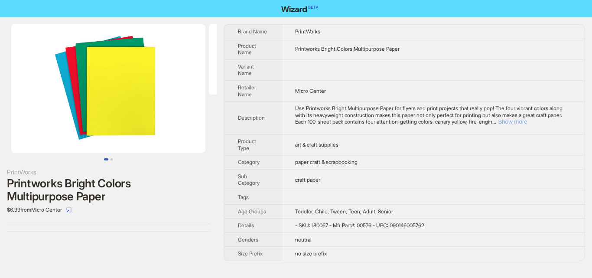
click at [527, 122] on button "Show more" at bounding box center [512, 121] width 29 height 6
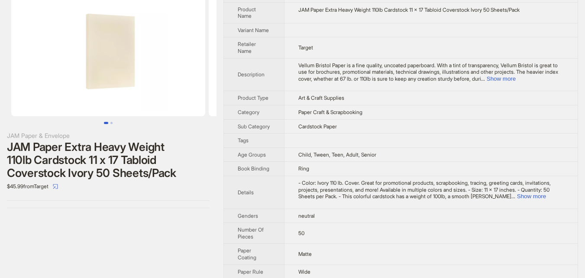
scroll to position [87, 0]
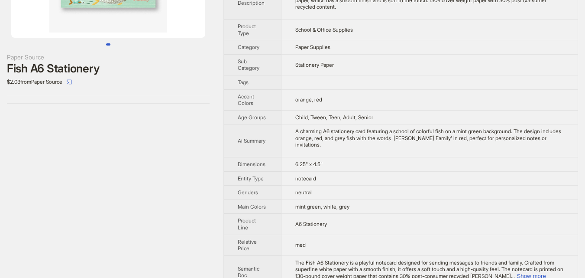
scroll to position [130, 0]
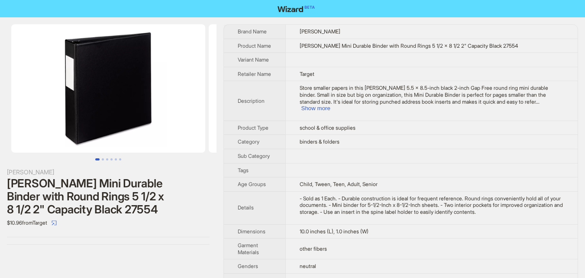
click at [98, 159] on button "Go to slide 1" at bounding box center [97, 159] width 4 height 2
click at [121, 159] on button "Go to slide 6" at bounding box center [120, 159] width 2 height 2
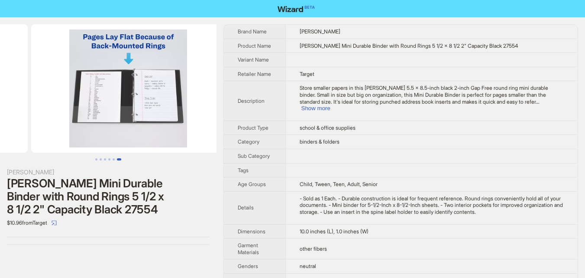
scroll to position [0, 987]
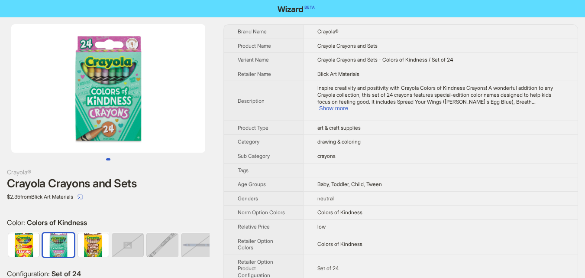
scroll to position [0, 78]
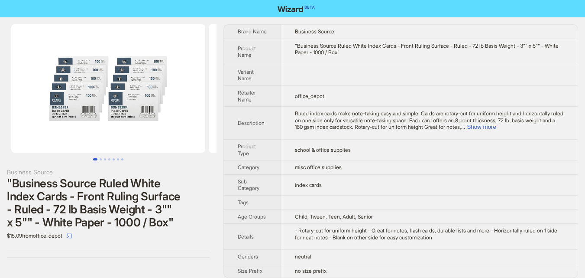
click at [104, 165] on div "Business Source "Business Source Ruled White Index Cards - Front Ruling Surface…" at bounding box center [108, 140] width 217 height 247
click at [104, 160] on button "Go to slide 3" at bounding box center [105, 159] width 2 height 2
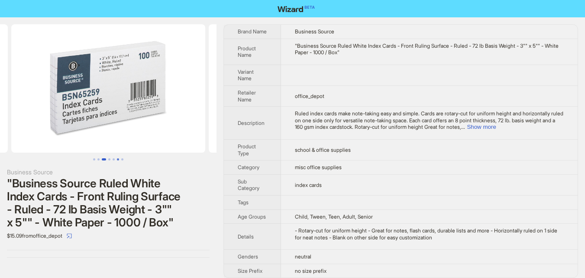
click at [117, 158] on button "Go to slide 6" at bounding box center [118, 159] width 2 height 2
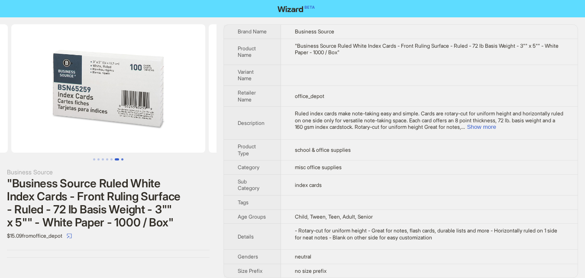
click at [123, 158] on button "Go to slide 7" at bounding box center [122, 159] width 2 height 2
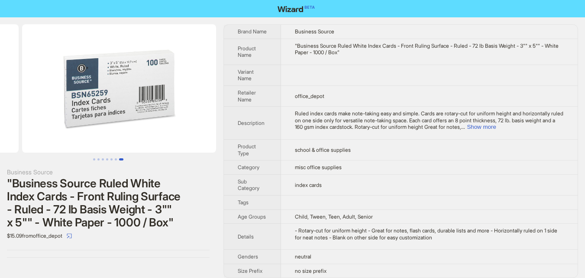
scroll to position [0, 1185]
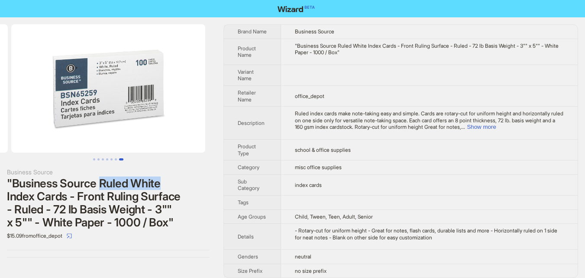
drag, startPoint x: 101, startPoint y: 180, endPoint x: 164, endPoint y: 182, distance: 62.4
click at [164, 182] on div ""Business Source Ruled White Index Cards - Front Ruling Surface - Ruled - 72 lb…" at bounding box center [108, 203] width 203 height 52
click at [125, 101] on img at bounding box center [108, 88] width 194 height 128
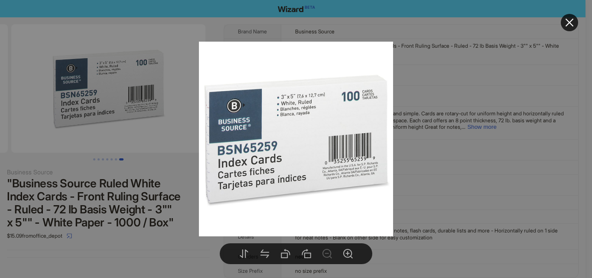
click at [118, 138] on div at bounding box center [296, 139] width 592 height 278
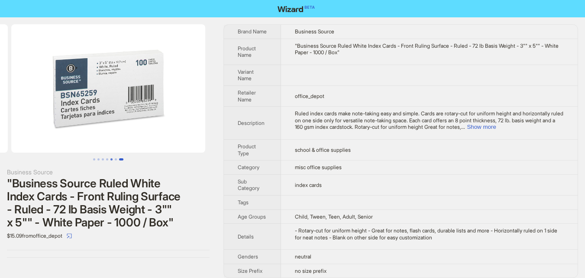
click at [112, 160] on button "Go to slide 5" at bounding box center [111, 159] width 2 height 2
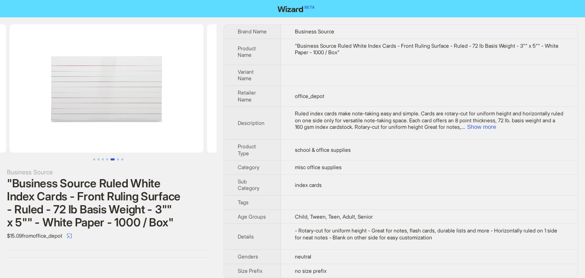
scroll to position [0, 790]
click at [98, 117] on img at bounding box center [108, 88] width 194 height 128
click at [117, 158] on button "Go to slide 6" at bounding box center [118, 159] width 2 height 2
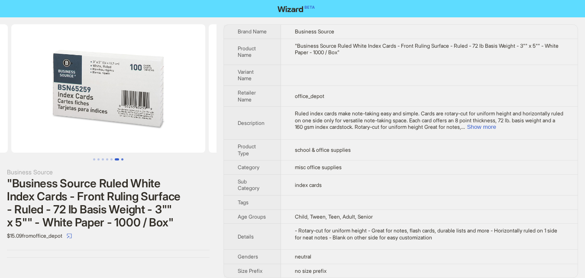
click at [123, 159] on button "Go to slide 7" at bounding box center [122, 159] width 2 height 2
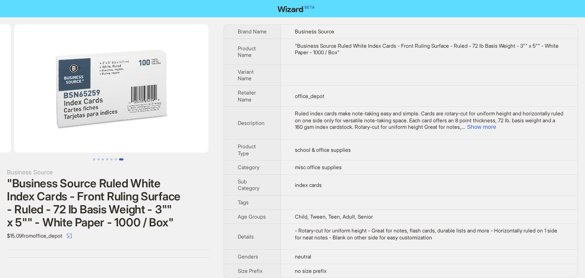
scroll to position [0, 1185]
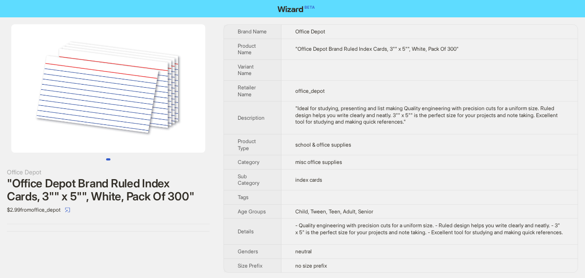
click at [107, 113] on img at bounding box center [108, 88] width 194 height 128
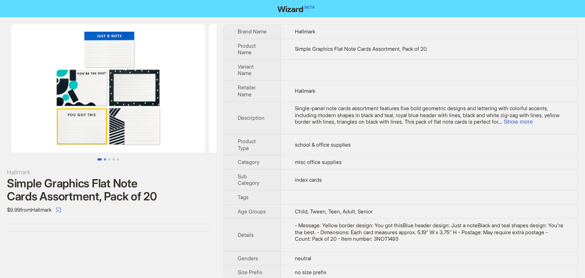
click at [104, 160] on button "Go to slide 2" at bounding box center [105, 159] width 2 height 2
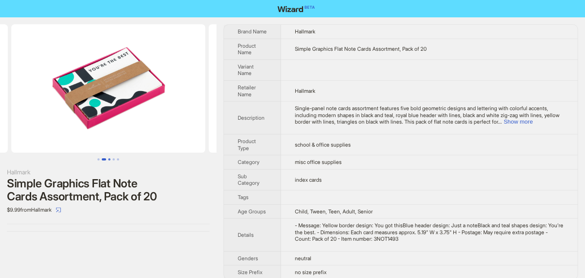
click at [110, 159] on button "Go to slide 3" at bounding box center [109, 159] width 2 height 2
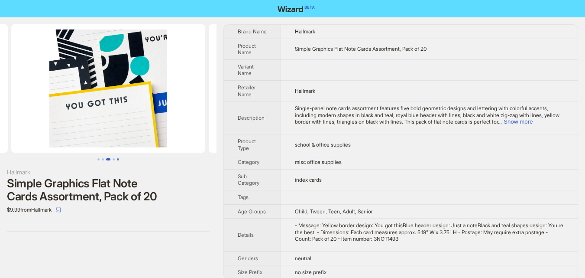
click at [114, 159] on button "Go to slide 4" at bounding box center [114, 159] width 2 height 2
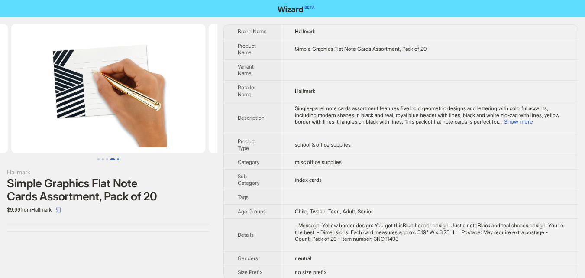
click at [117, 159] on button "Go to slide 5" at bounding box center [118, 159] width 2 height 2
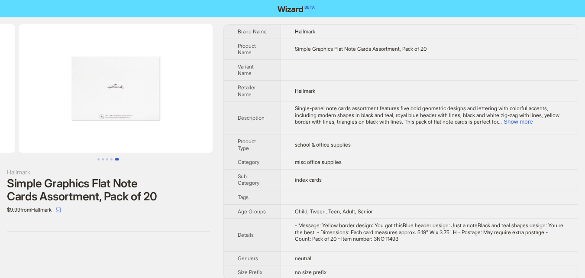
scroll to position [0, 790]
click at [102, 160] on button "Go to slide 2" at bounding box center [103, 159] width 2 height 2
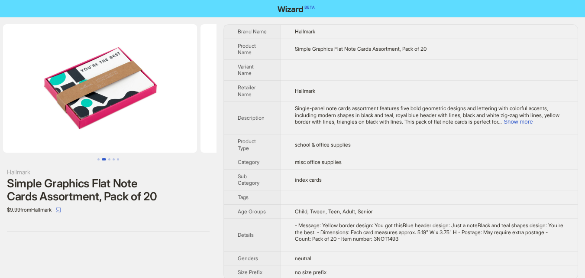
scroll to position [0, 197]
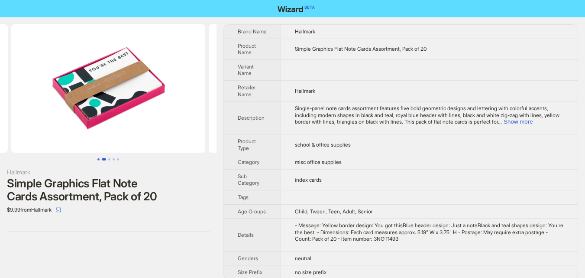
click at [100, 158] on button "Go to slide 1" at bounding box center [98, 159] width 2 height 2
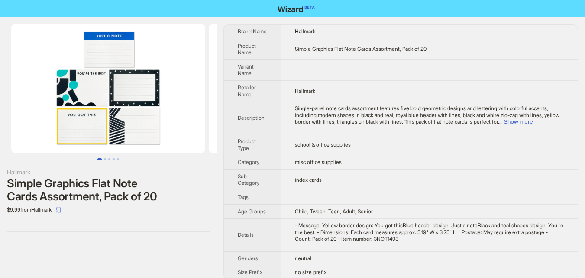
click at [135, 121] on img at bounding box center [108, 88] width 194 height 128
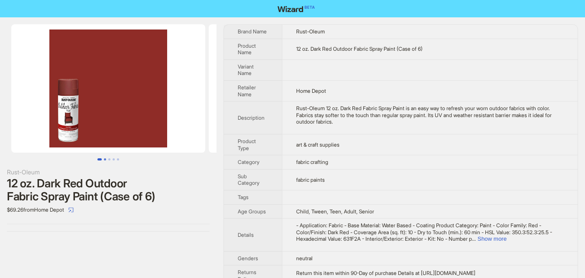
click at [104, 158] on button "Go to slide 2" at bounding box center [105, 159] width 2 height 2
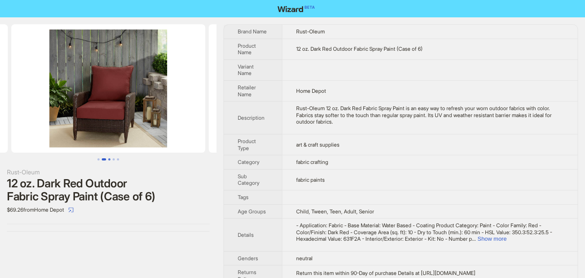
click at [110, 158] on button "Go to slide 3" at bounding box center [109, 159] width 2 height 2
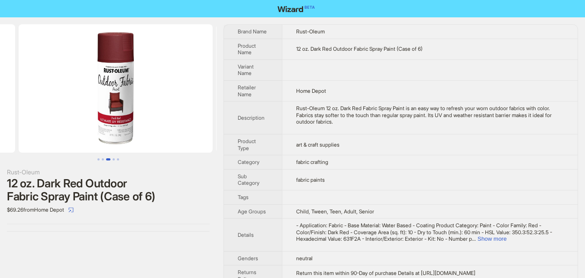
scroll to position [0, 395]
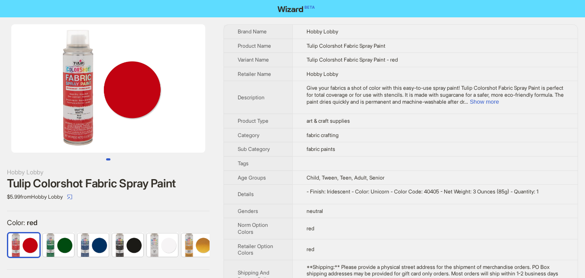
click at [130, 110] on img at bounding box center [108, 88] width 194 height 128
click at [77, 118] on img at bounding box center [108, 88] width 194 height 128
